Goal: Find specific page/section: Find specific page/section

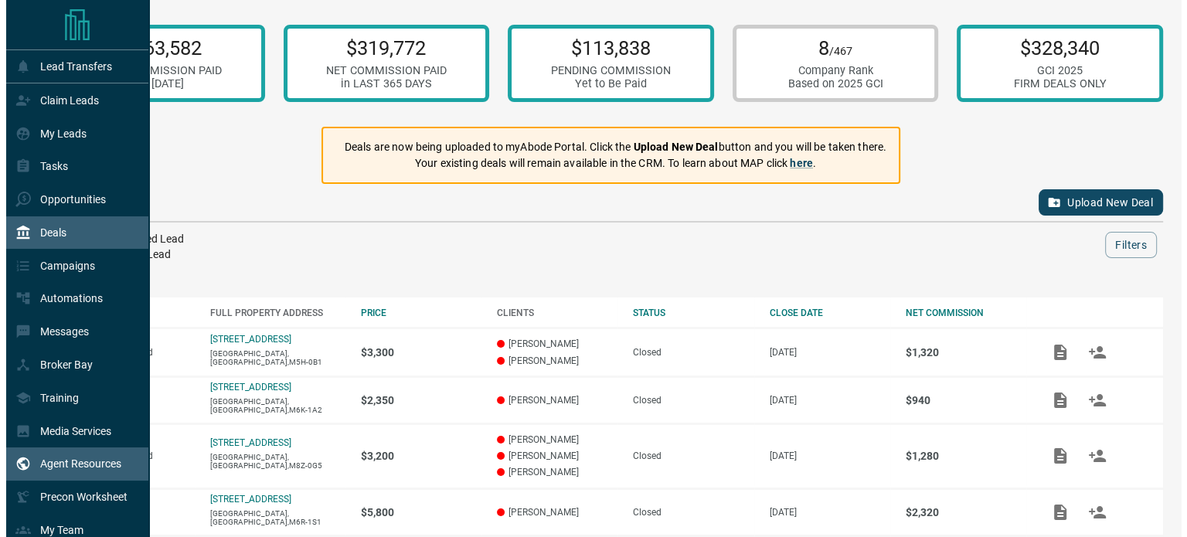
scroll to position [120, 0]
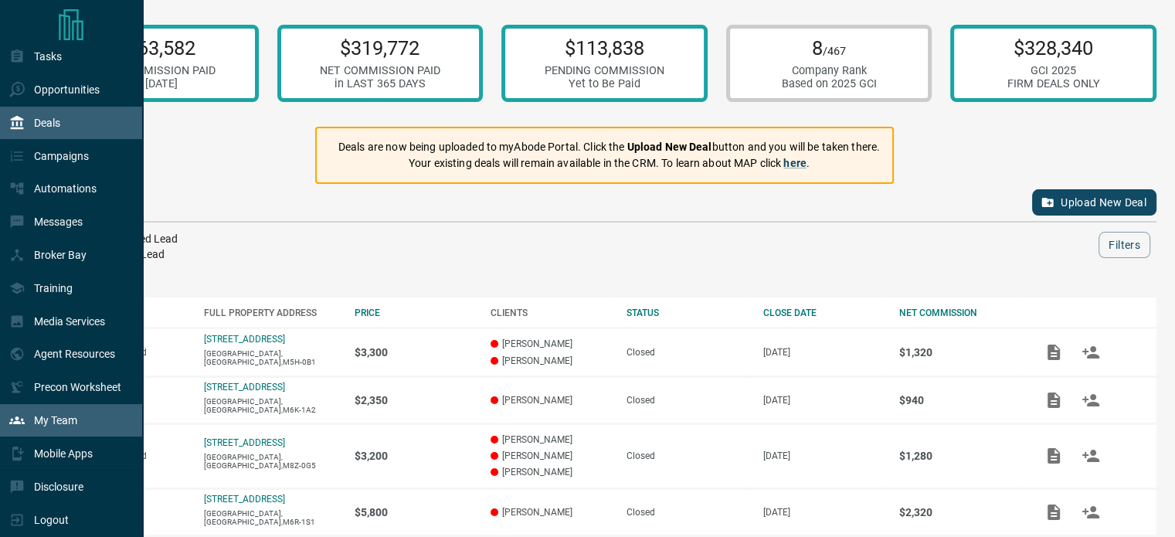
click at [37, 410] on div "My Team" at bounding box center [43, 420] width 68 height 25
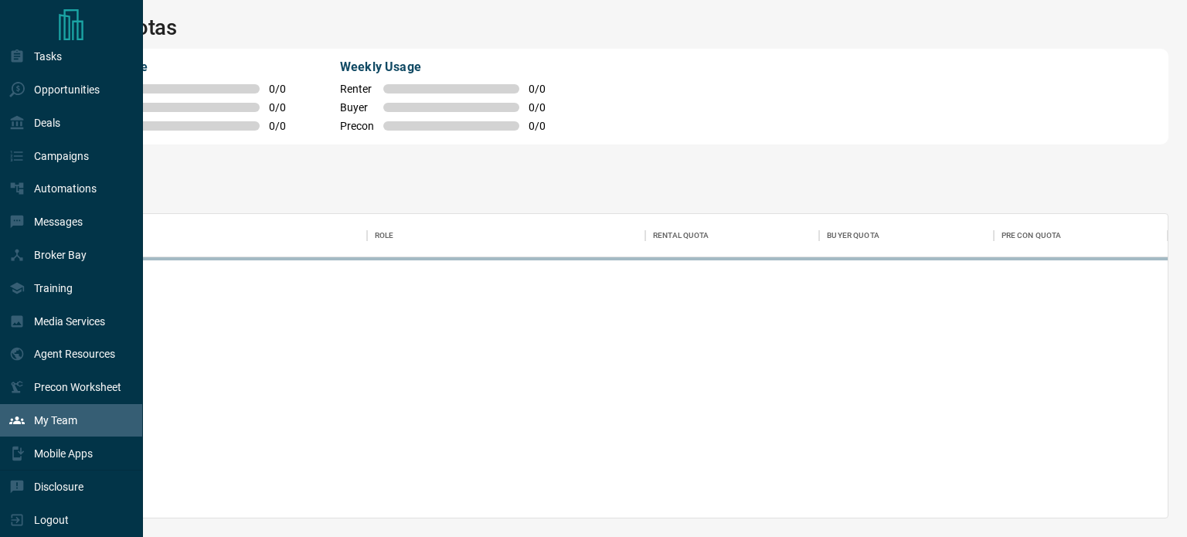
scroll to position [292, 1103]
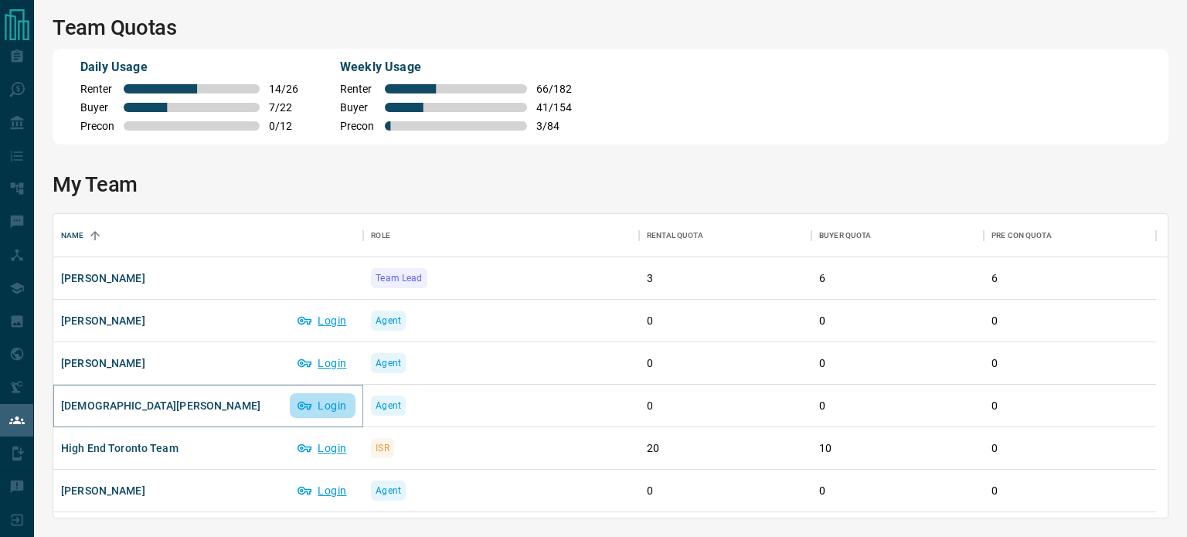
click at [326, 406] on button "Login" at bounding box center [323, 405] width 66 height 25
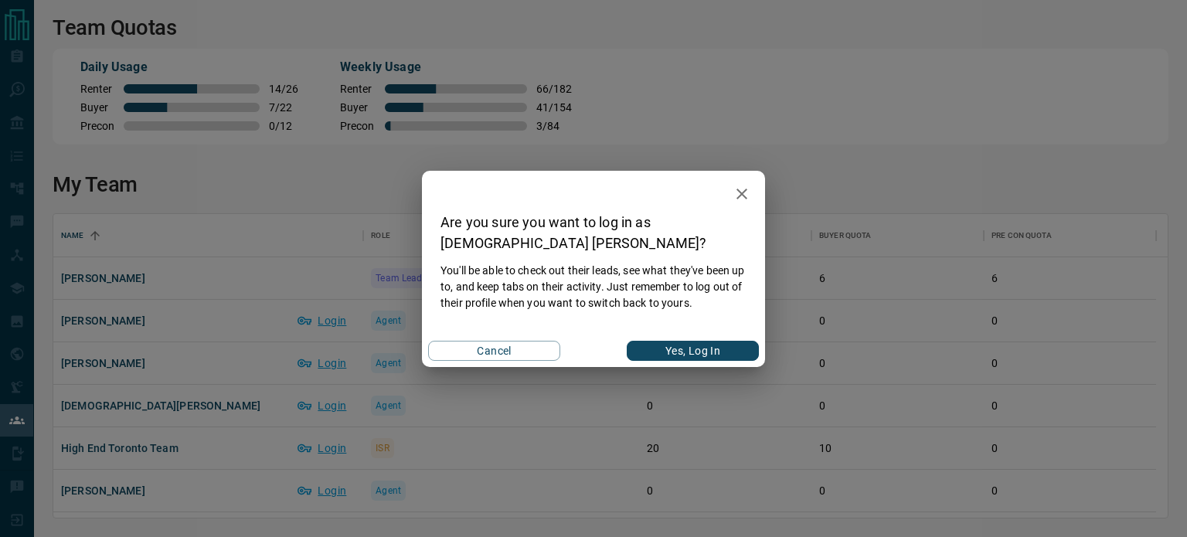
click at [642, 352] on button "Yes, Log In" at bounding box center [693, 351] width 132 height 20
